Goal: Navigation & Orientation: Find specific page/section

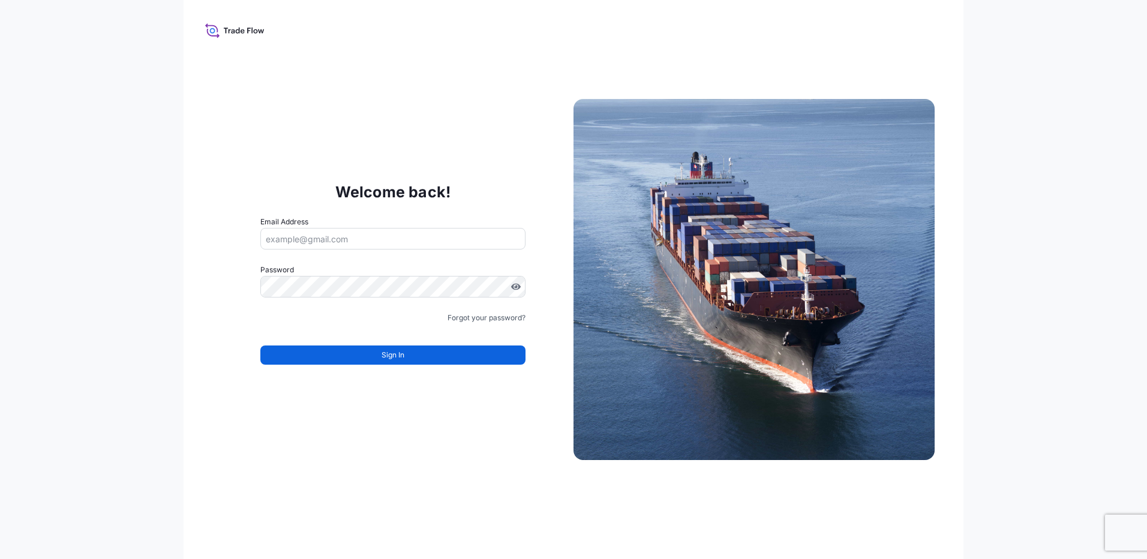
click at [314, 236] on input "Email Address" at bounding box center [392, 239] width 265 height 22
drag, startPoint x: 319, startPoint y: 269, endPoint x: 318, endPoint y: 276, distance: 7.3
click at [318, 276] on div "Password Must include: Upper & lower case letters Symbols (!@#$) A number At le…" at bounding box center [392, 281] width 265 height 34
click at [316, 235] on input "Email Address" at bounding box center [392, 239] width 265 height 22
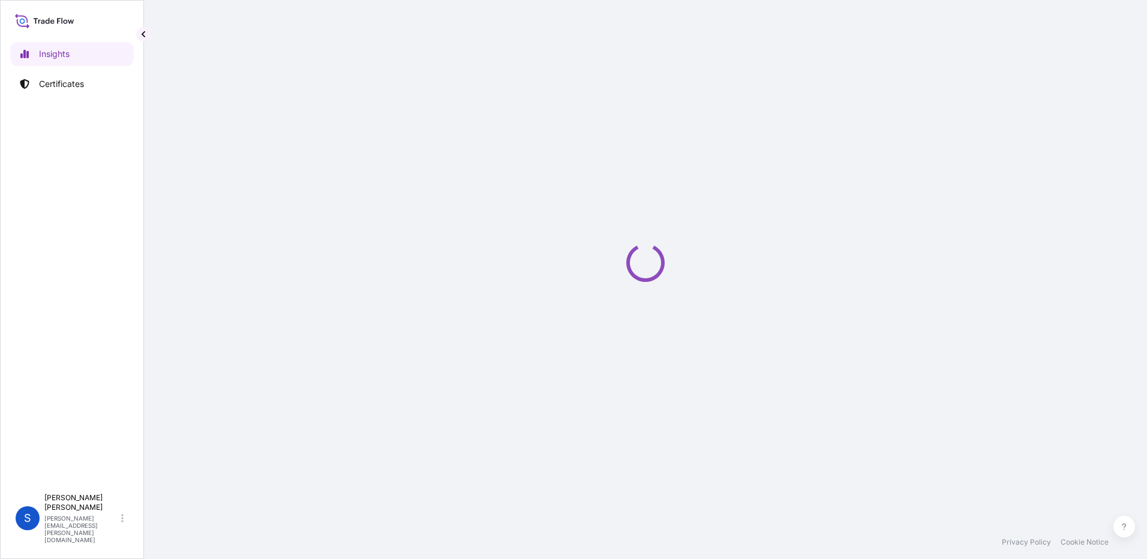
select select "2025"
